Goal: Check status

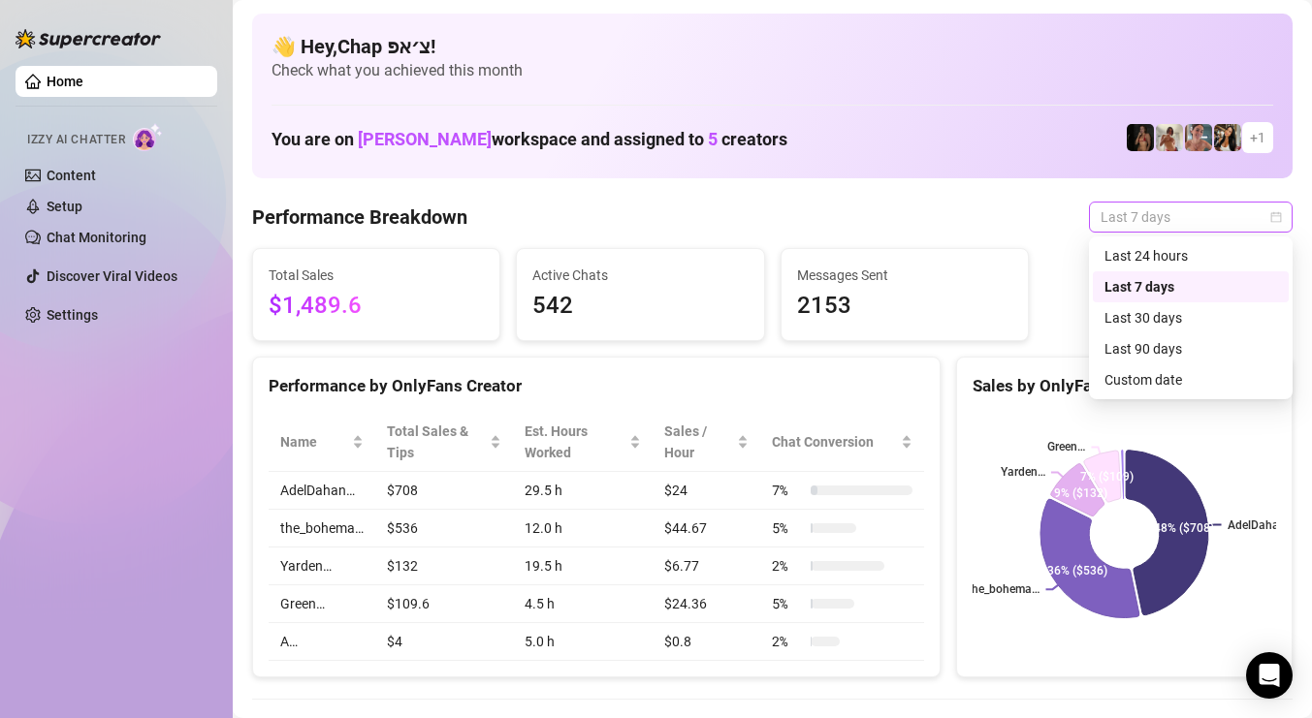
click at [1250, 211] on span "Last 7 days" at bounding box center [1190, 217] width 180 height 29
click at [1232, 376] on div "Custom date" at bounding box center [1190, 379] width 173 height 21
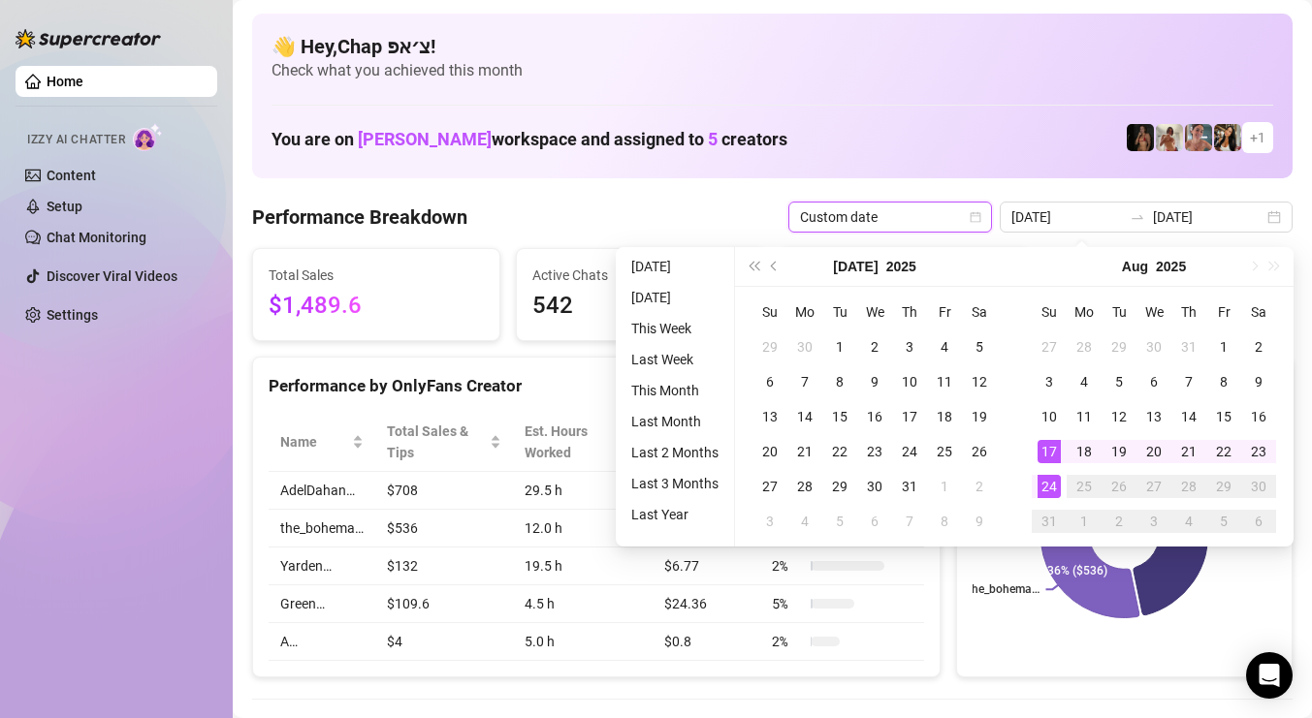
type input "2025-08-24"
click at [1052, 482] on div "24" at bounding box center [1048, 486] width 23 height 23
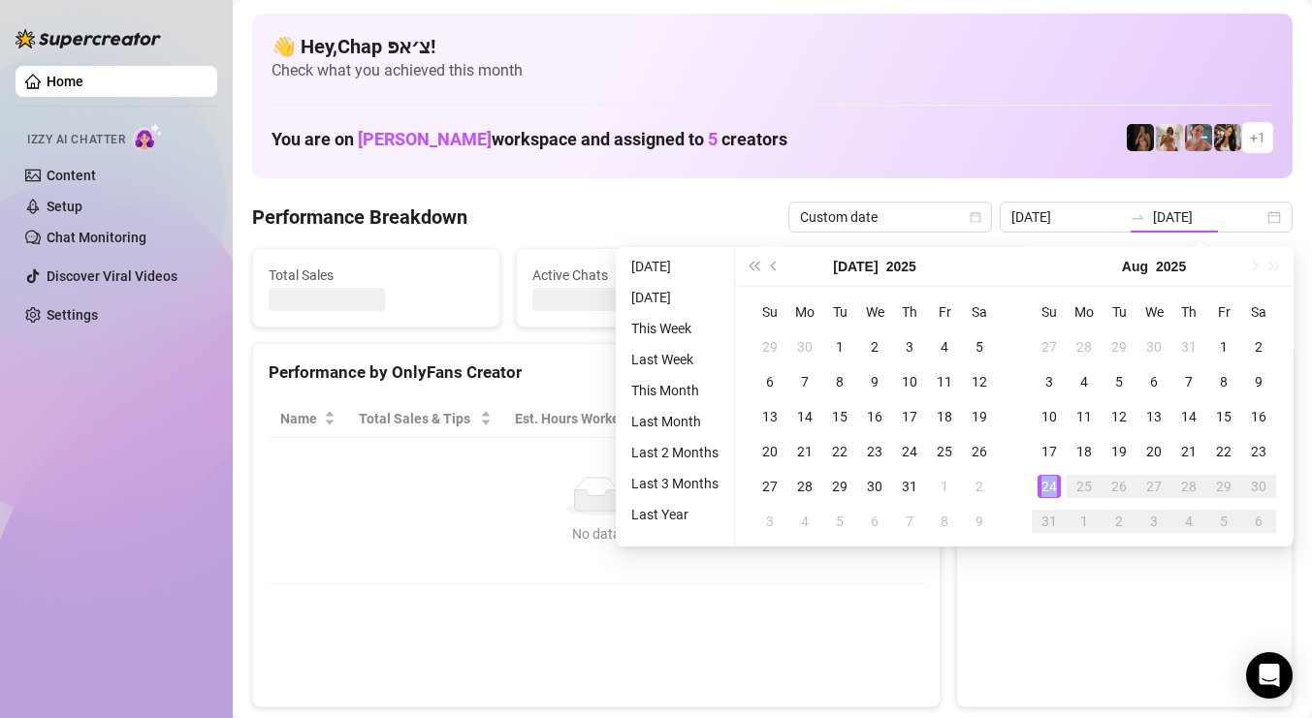
type input "2025-08-24"
